Goal: Task Accomplishment & Management: Use online tool/utility

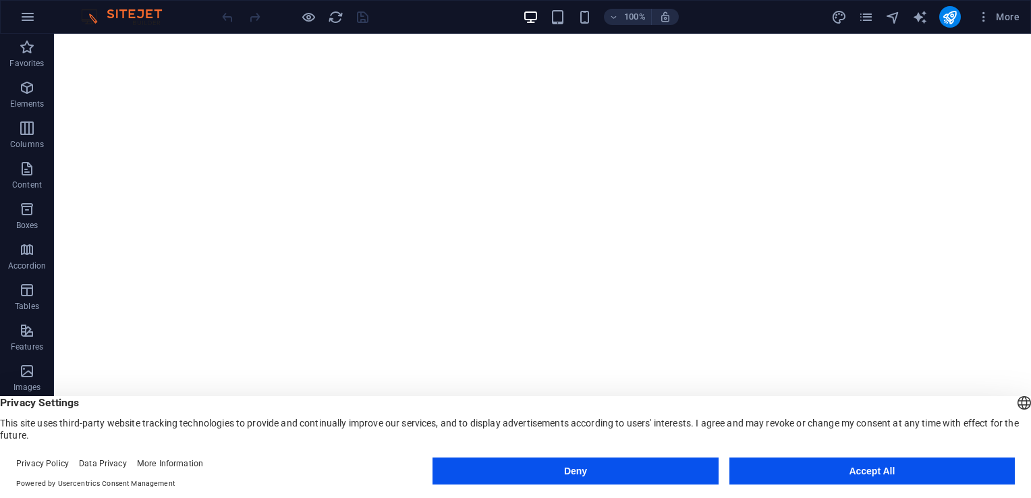
click at [849, 473] on button "Accept All" at bounding box center [871, 470] width 285 height 27
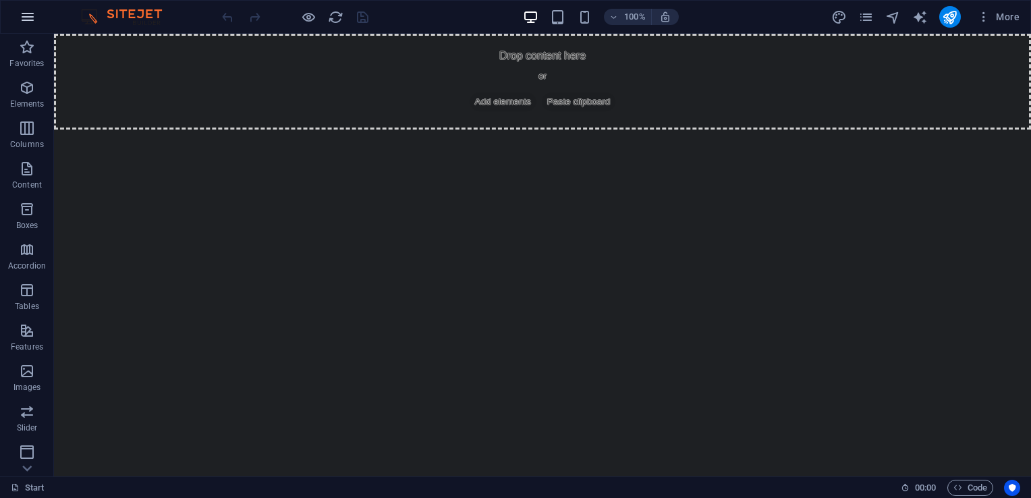
click at [25, 17] on icon "button" at bounding box center [28, 17] width 16 height 16
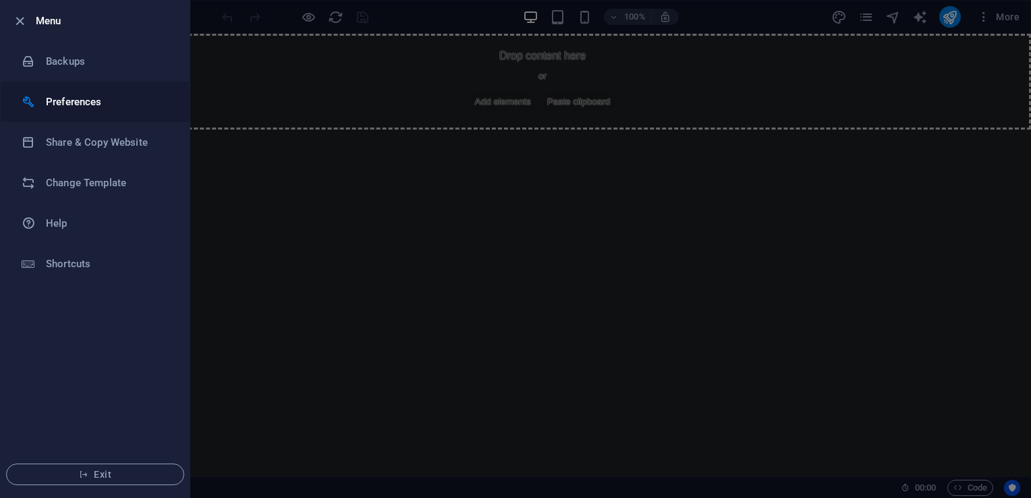
click at [100, 112] on li "Preferences" at bounding box center [95, 102] width 189 height 40
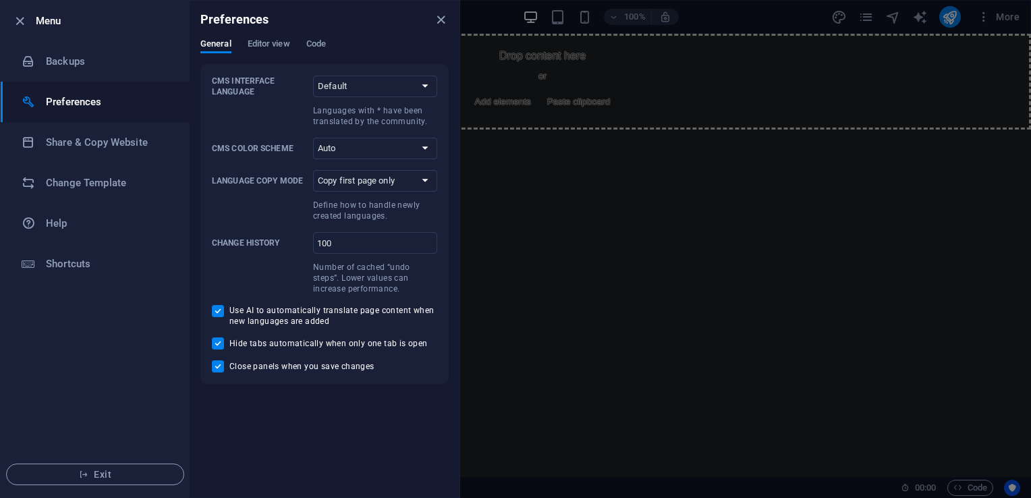
click at [491, 233] on div at bounding box center [515, 249] width 1031 height 498
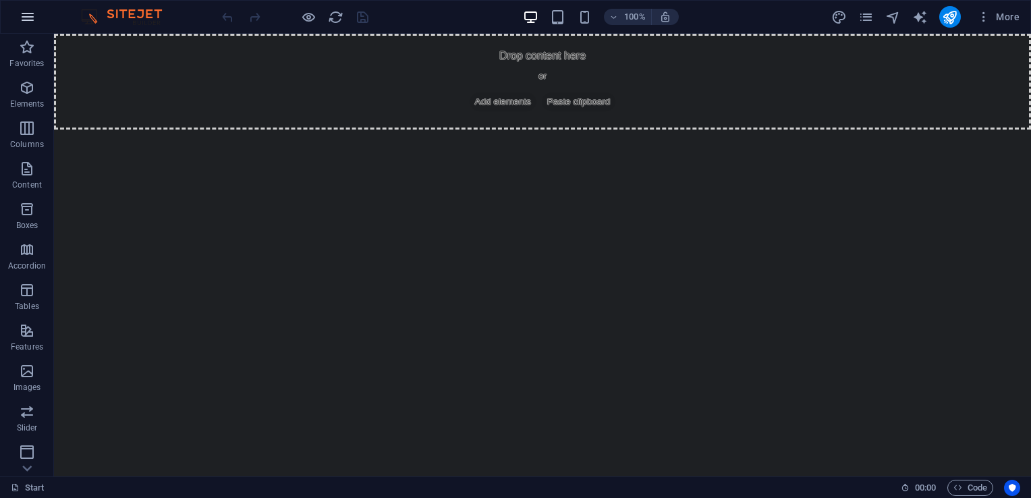
click at [24, 22] on icon "button" at bounding box center [28, 17] width 16 height 16
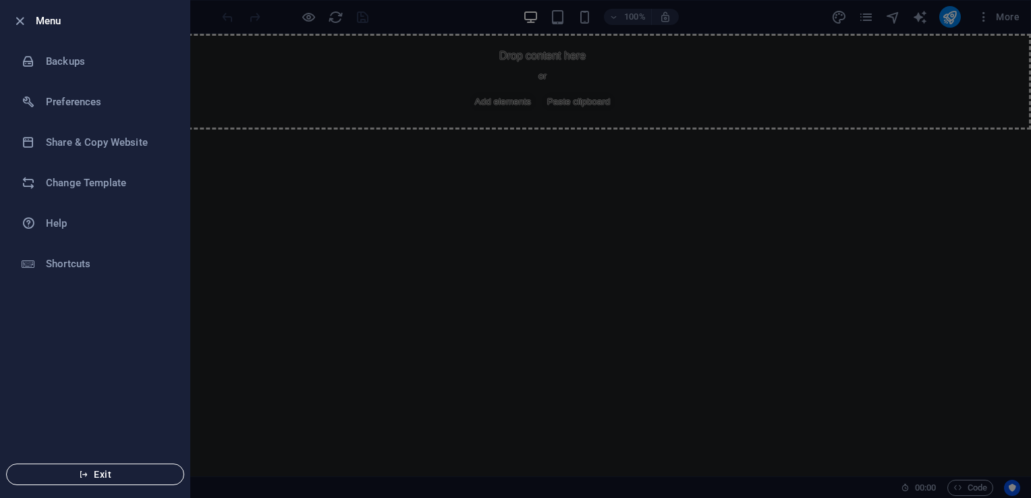
click at [94, 475] on span "Exit" at bounding box center [95, 474] width 155 height 11
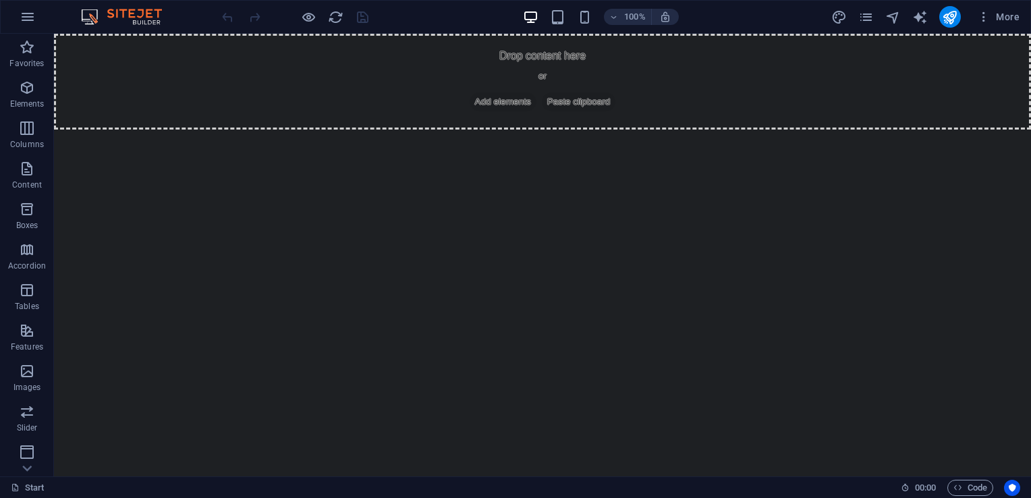
click at [231, 130] on html "Drop content here or Add elements Paste clipboard" at bounding box center [542, 82] width 977 height 96
